Goal: Information Seeking & Learning: Learn about a topic

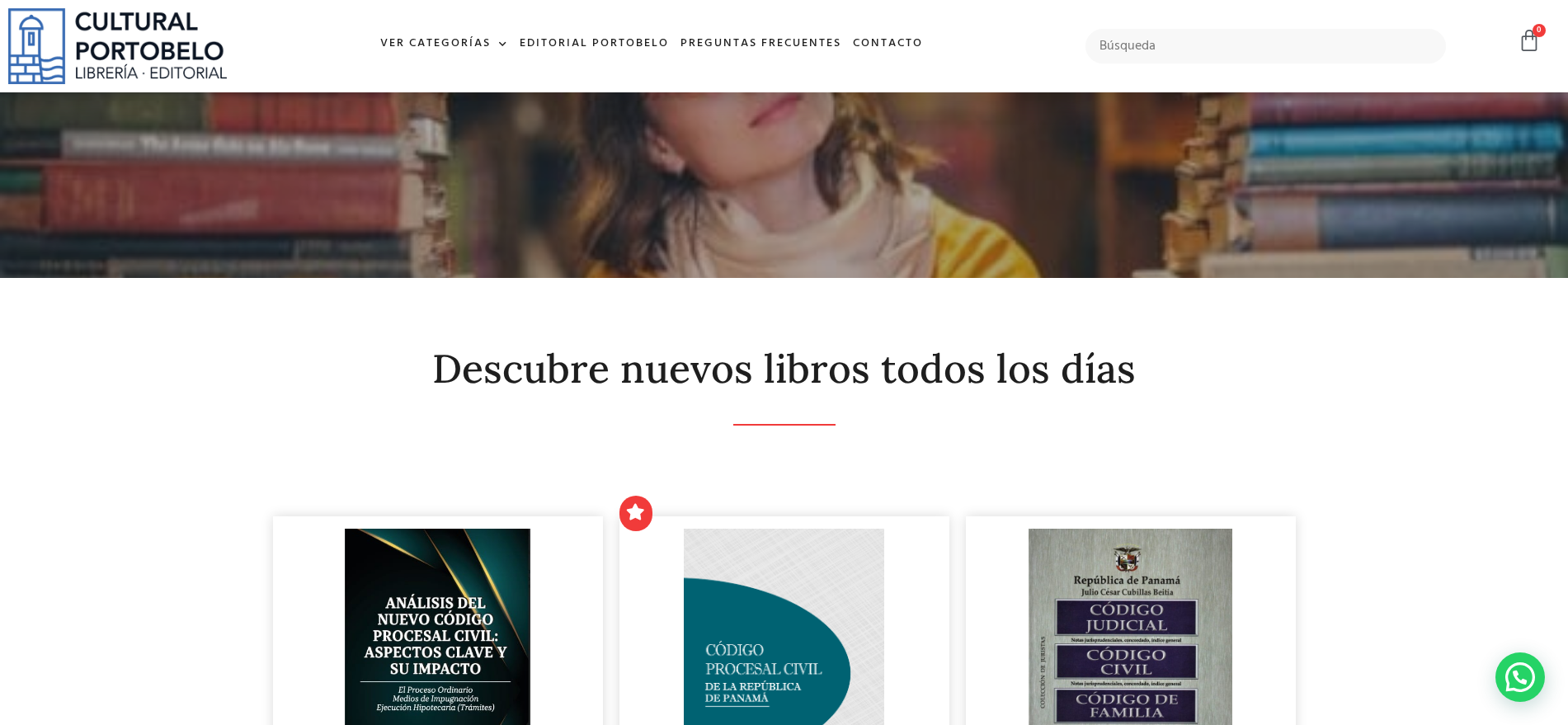
click at [1174, 44] on input "text" at bounding box center [1266, 46] width 361 height 35
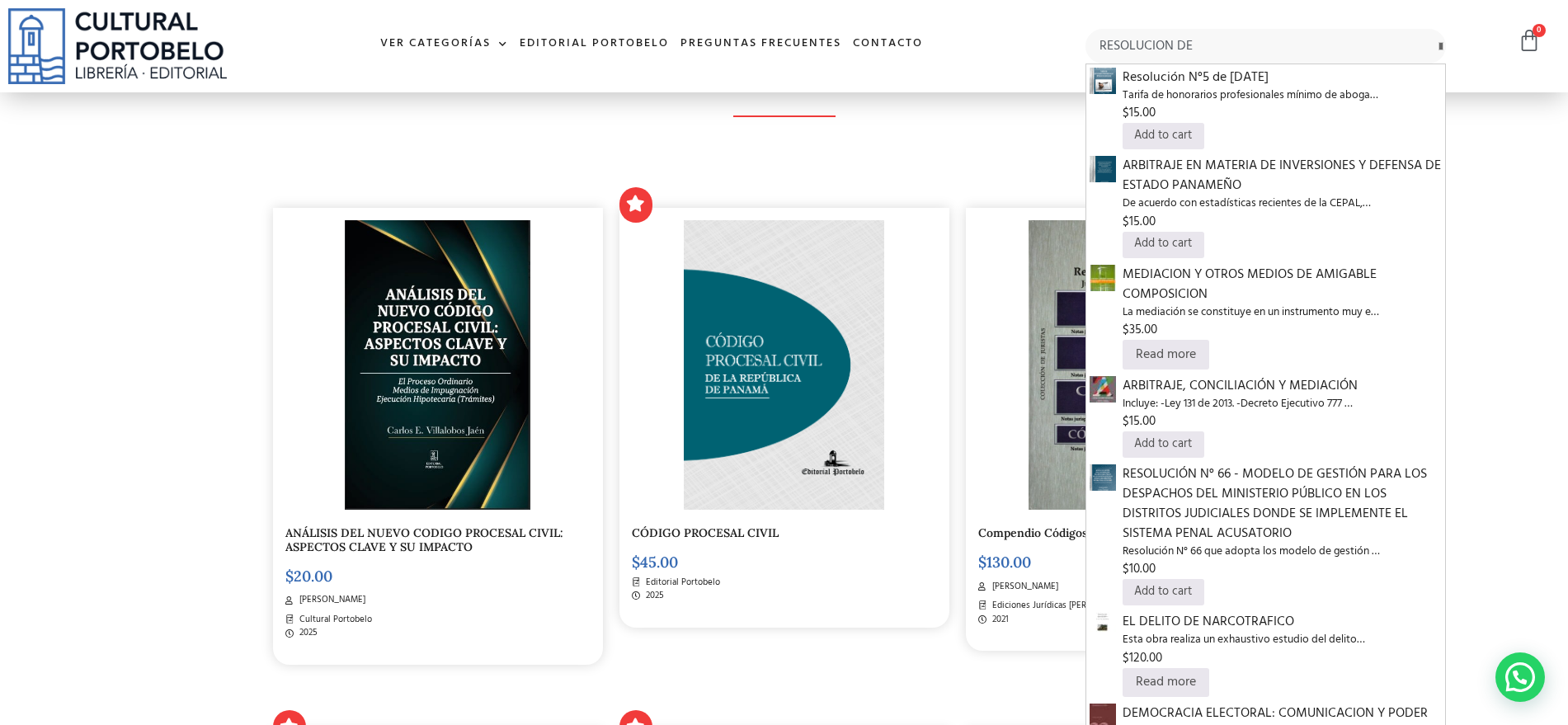
type input "RESOLUCION DE"
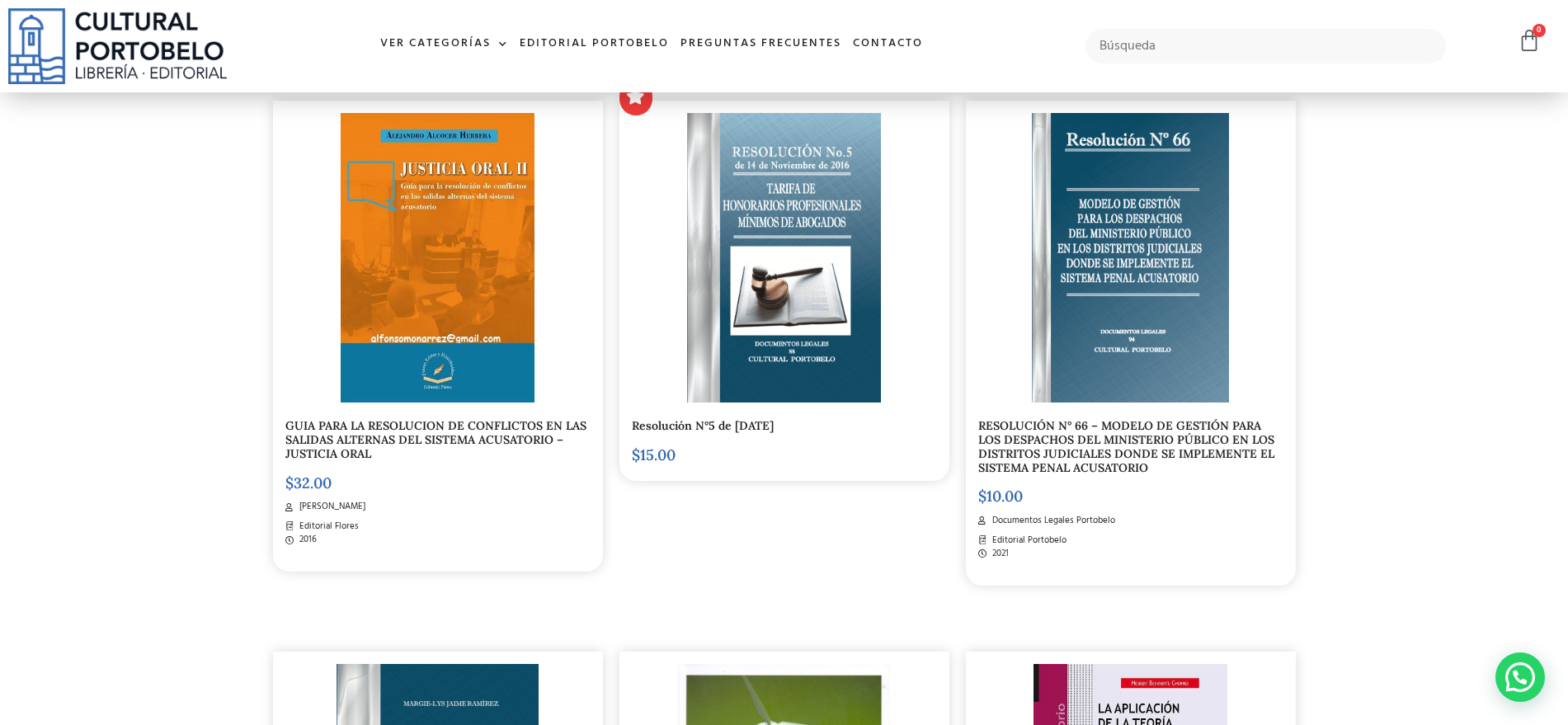
scroll to position [413, 0]
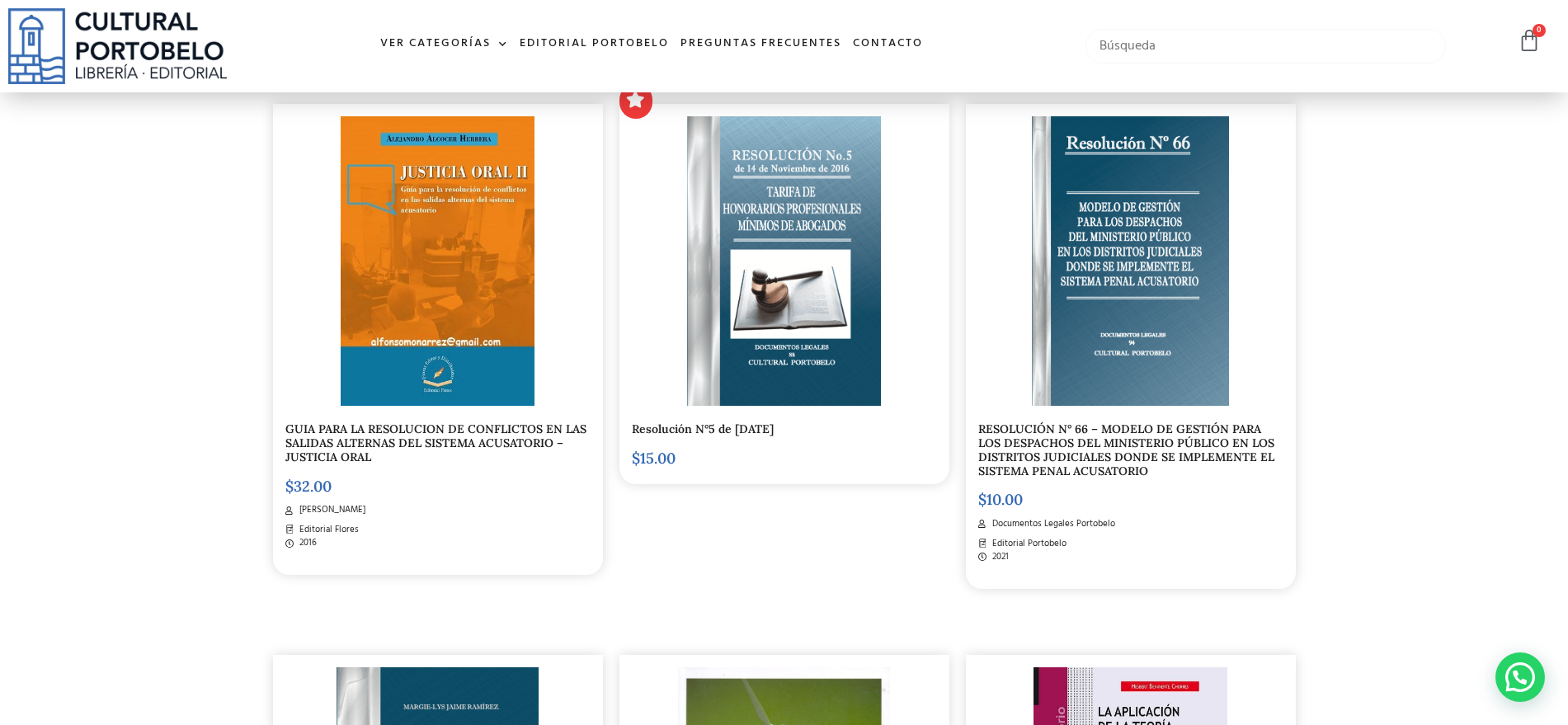
click at [1157, 45] on input "text" at bounding box center [1266, 46] width 361 height 35
type input "CONFLICTOS"
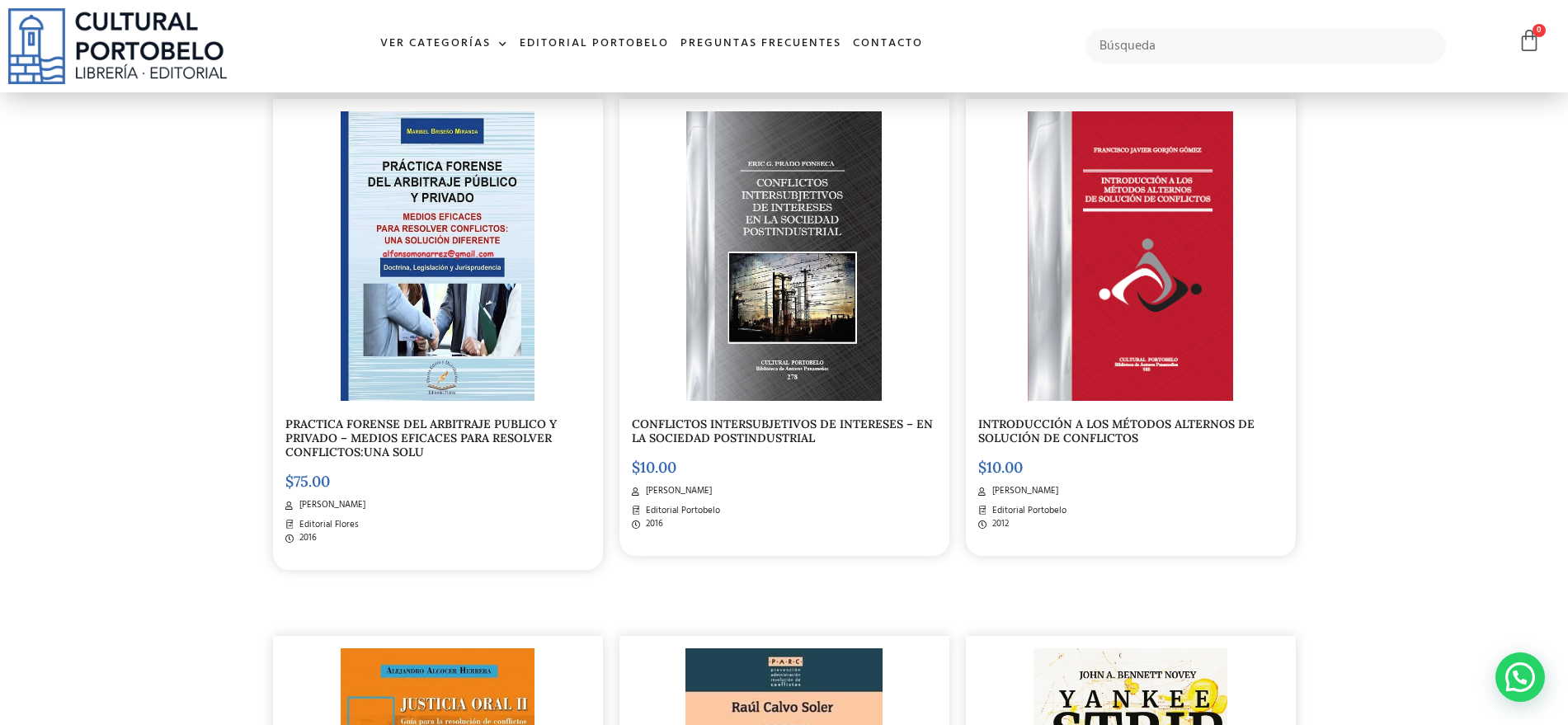
scroll to position [309, 0]
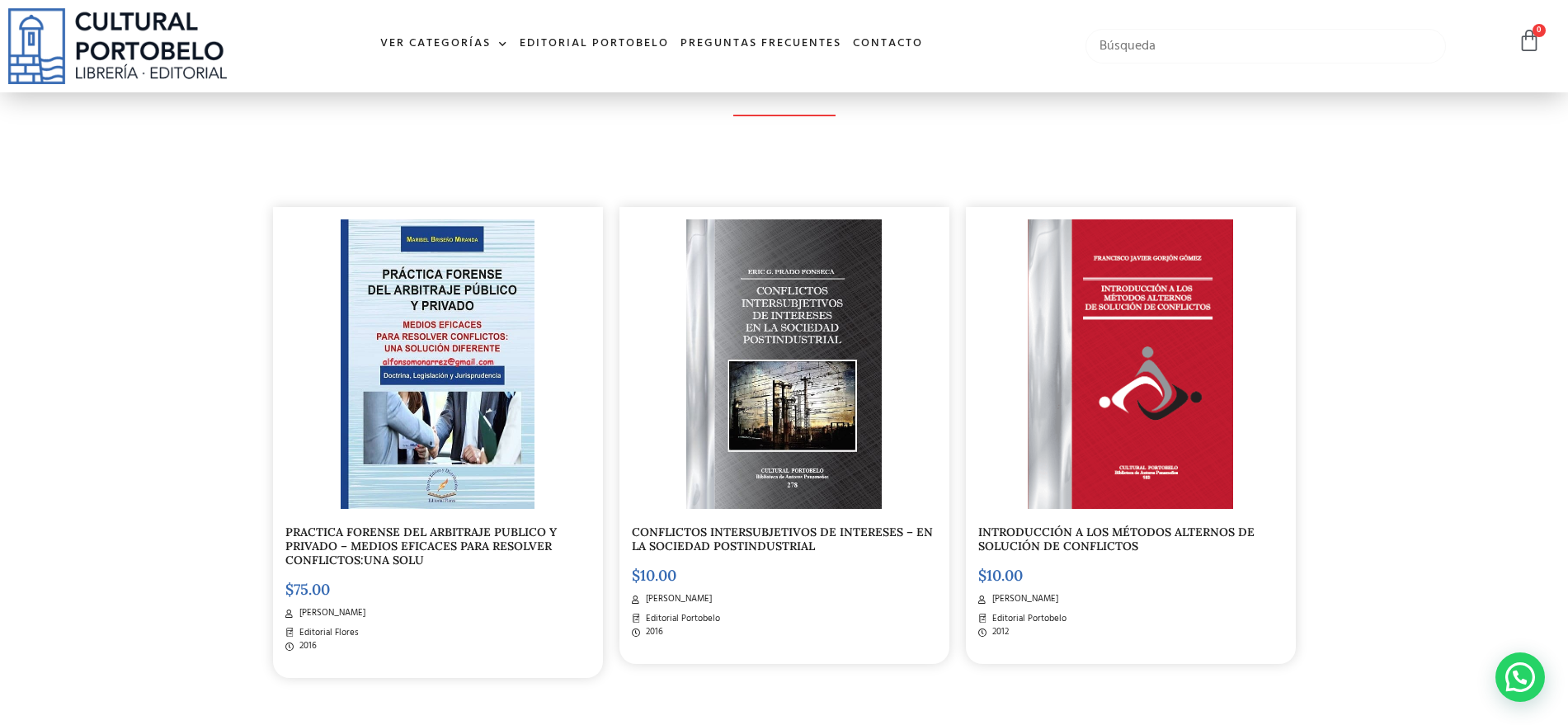
click at [1200, 41] on input "text" at bounding box center [1266, 46] width 361 height 35
type input "ARBITRAJE Y MEDIACION"
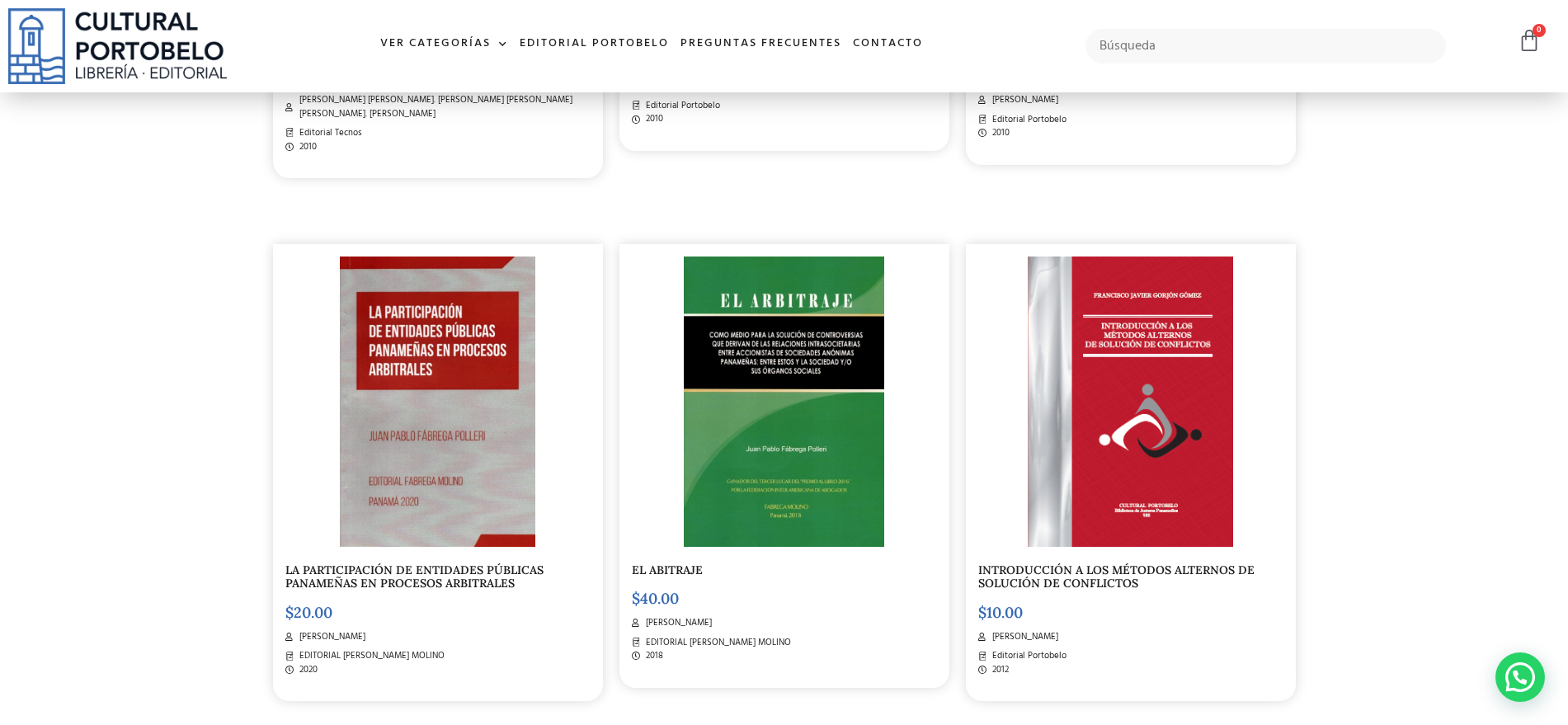
scroll to position [1958, 0]
